Goal: Information Seeking & Learning: Learn about a topic

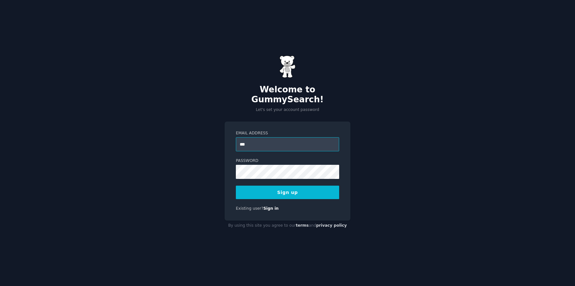
type input "**********"
click at [275, 188] on button "Sign up" at bounding box center [287, 192] width 103 height 13
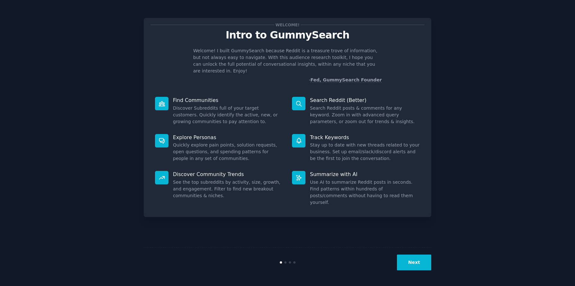
click at [411, 260] on button "Next" at bounding box center [414, 263] width 34 height 16
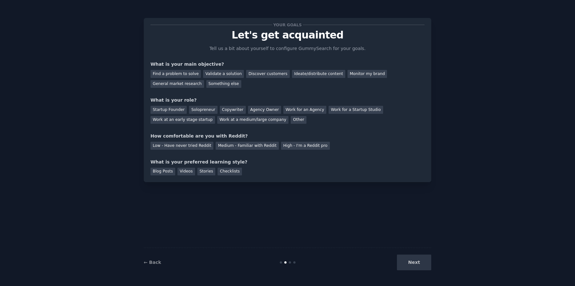
click at [414, 262] on div "Next" at bounding box center [384, 263] width 96 height 16
click at [223, 149] on div "Medium - Familiar with Reddit" at bounding box center [247, 146] width 63 height 8
click at [181, 143] on div "Low - Have never tried Reddit" at bounding box center [182, 146] width 63 height 8
click at [171, 108] on div "Startup Founder" at bounding box center [169, 110] width 36 height 8
click at [214, 83] on div "Something else" at bounding box center [223, 84] width 35 height 8
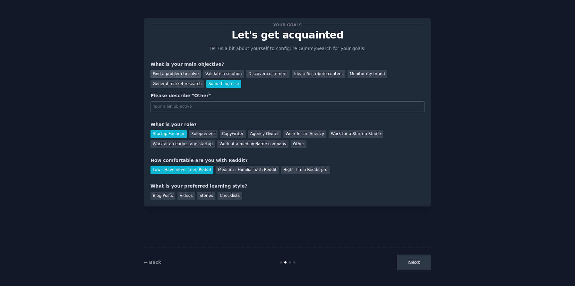
click at [185, 74] on div "Find a problem to solve" at bounding box center [176, 74] width 50 height 8
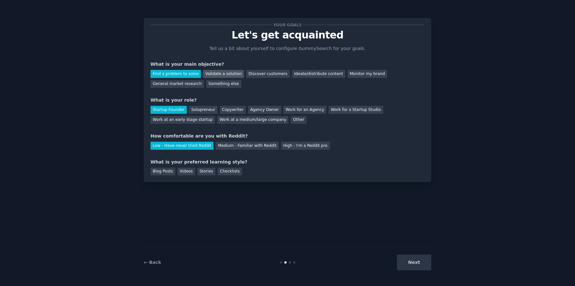
click at [207, 73] on div "Validate a solution" at bounding box center [223, 74] width 41 height 8
click at [292, 76] on div "Ideate/distribute content" at bounding box center [318, 74] width 53 height 8
click at [218, 171] on div "Checklists" at bounding box center [230, 172] width 24 height 8
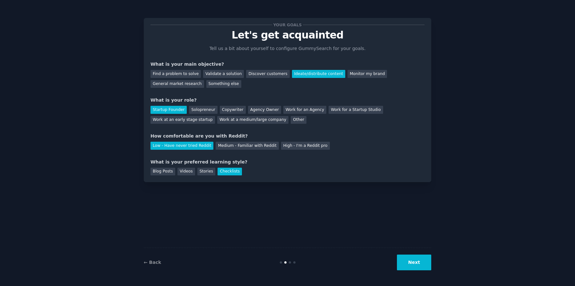
click at [402, 266] on button "Next" at bounding box center [414, 263] width 34 height 16
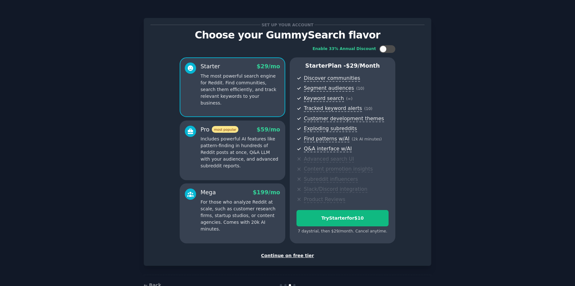
click at [303, 256] on div "Continue on free tier" at bounding box center [288, 256] width 274 height 7
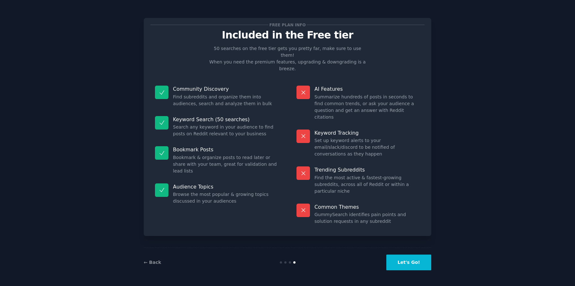
click at [405, 264] on button "Let's Go!" at bounding box center [409, 263] width 45 height 16
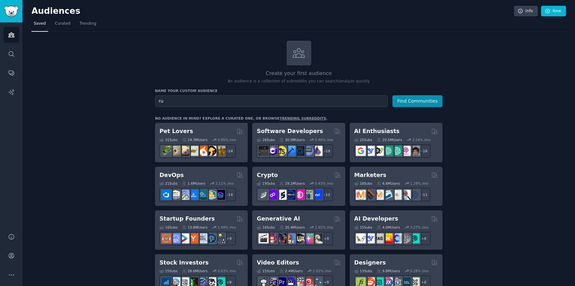
type input "r"
type input "complément running"
click at [393, 95] on button "Find Communities" at bounding box center [418, 101] width 50 height 12
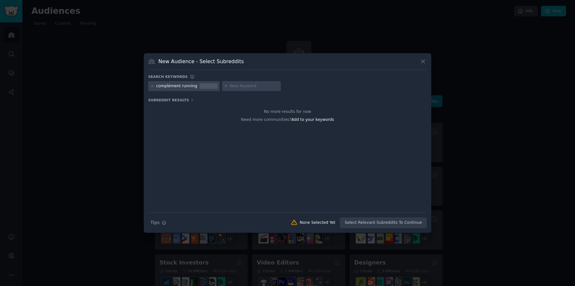
click at [202, 83] on div at bounding box center [209, 83] width 18 height 1
click at [202, 86] on div at bounding box center [209, 86] width 18 height 6
click at [134, 91] on div at bounding box center [287, 143] width 575 height 286
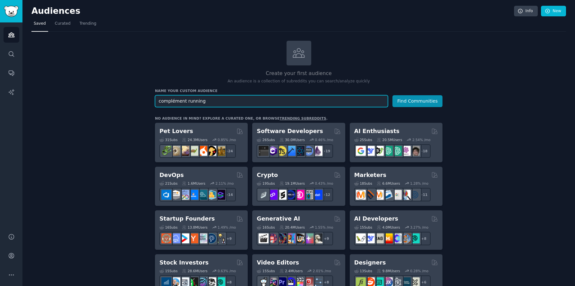
click at [172, 103] on input "complément running" at bounding box center [271, 101] width 233 height 12
type input "running"
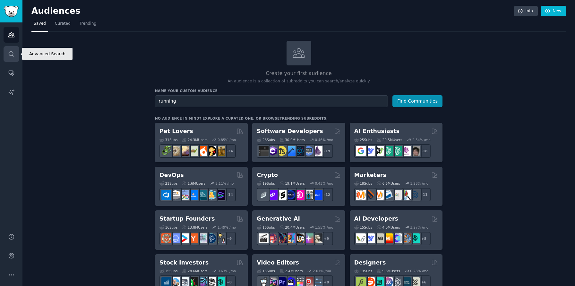
click at [7, 49] on link "Search" at bounding box center [12, 54] width 16 height 16
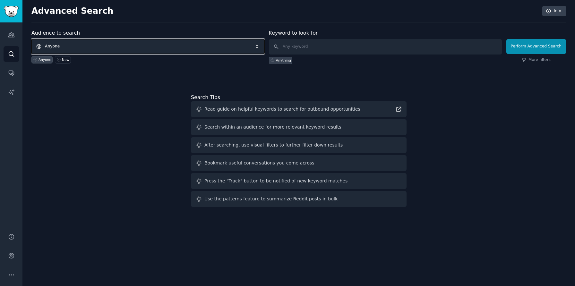
drag, startPoint x: 103, startPoint y: 44, endPoint x: 181, endPoint y: 44, distance: 77.4
click at [181, 44] on span "Anyone" at bounding box center [147, 46] width 233 height 15
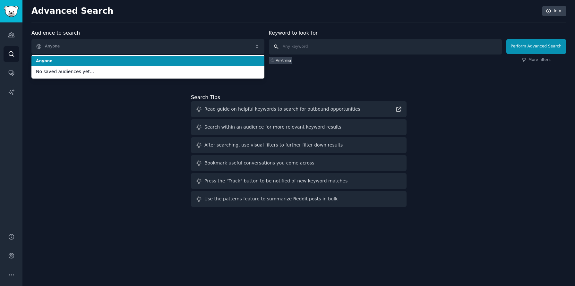
click at [286, 46] on input "text" at bounding box center [385, 46] width 233 height 15
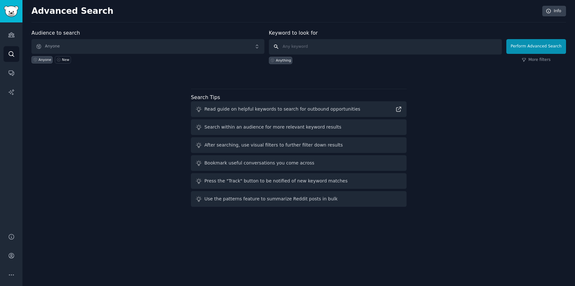
type input "r"
type input "complément alimentaire running"
click button "Perform Advanced Search" at bounding box center [537, 46] width 60 height 15
